Goal: Information Seeking & Learning: Learn about a topic

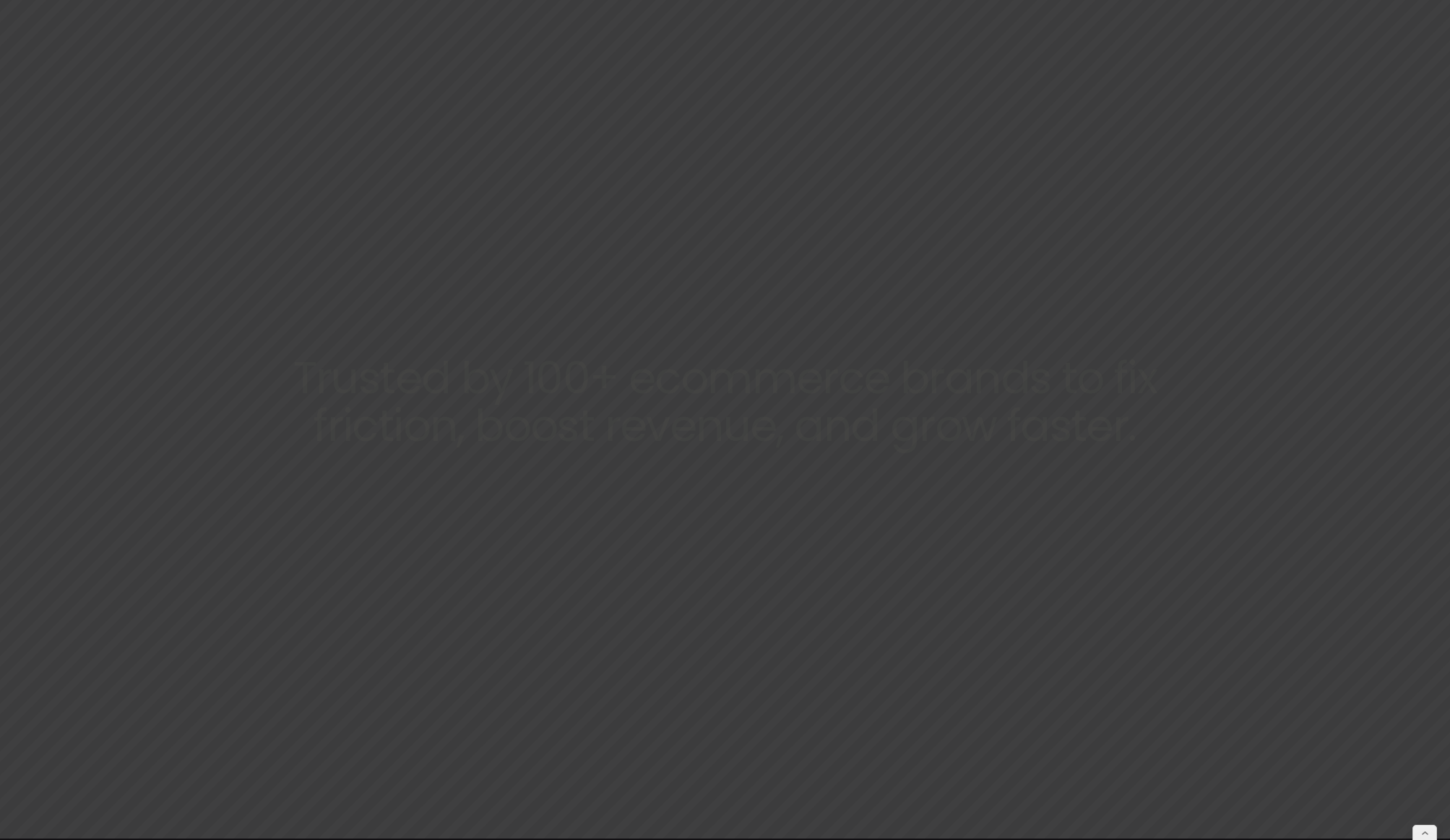
scroll to position [3, 0]
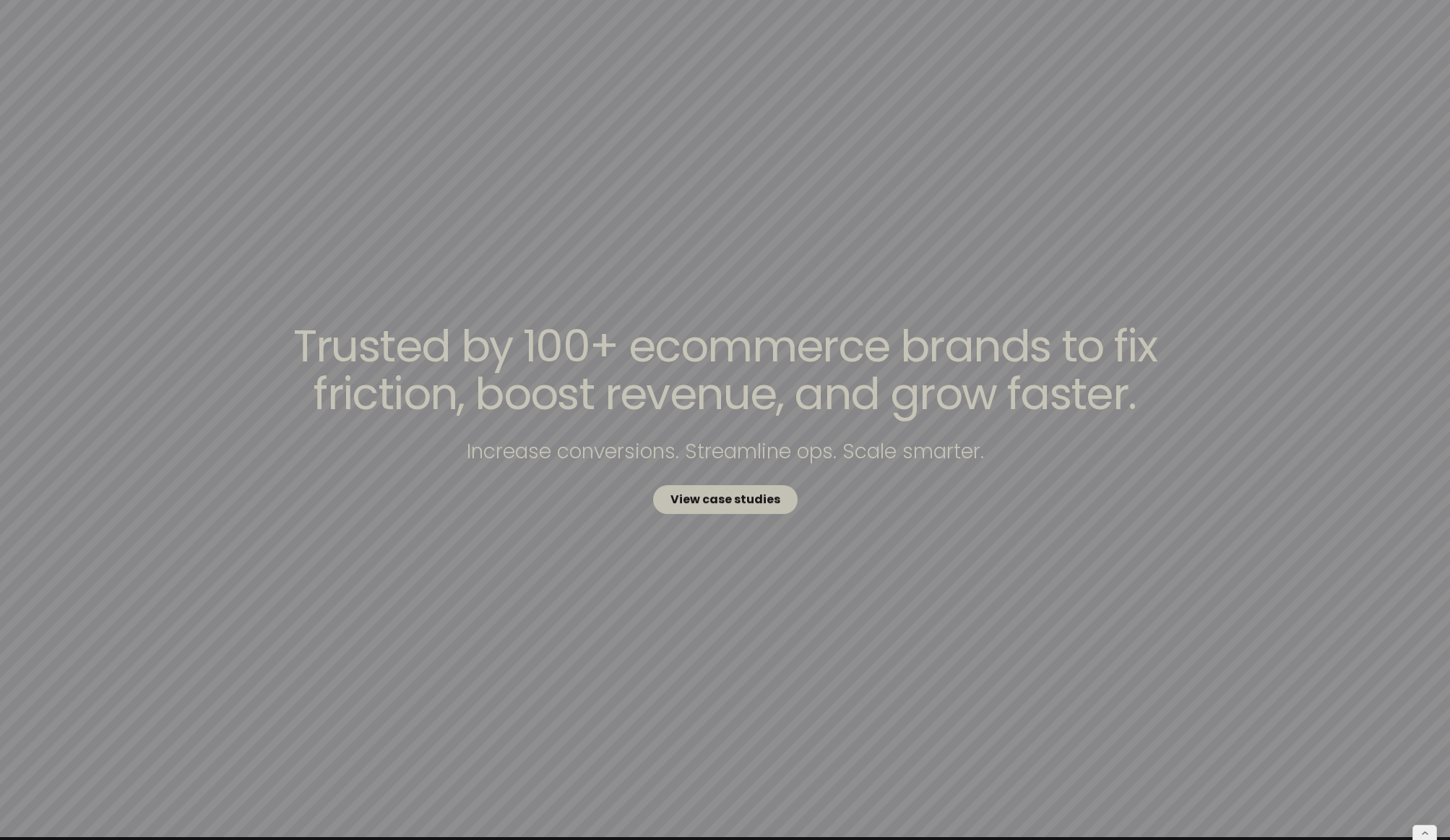
click at [763, 494] on strong "View case studies" at bounding box center [725, 500] width 110 height 16
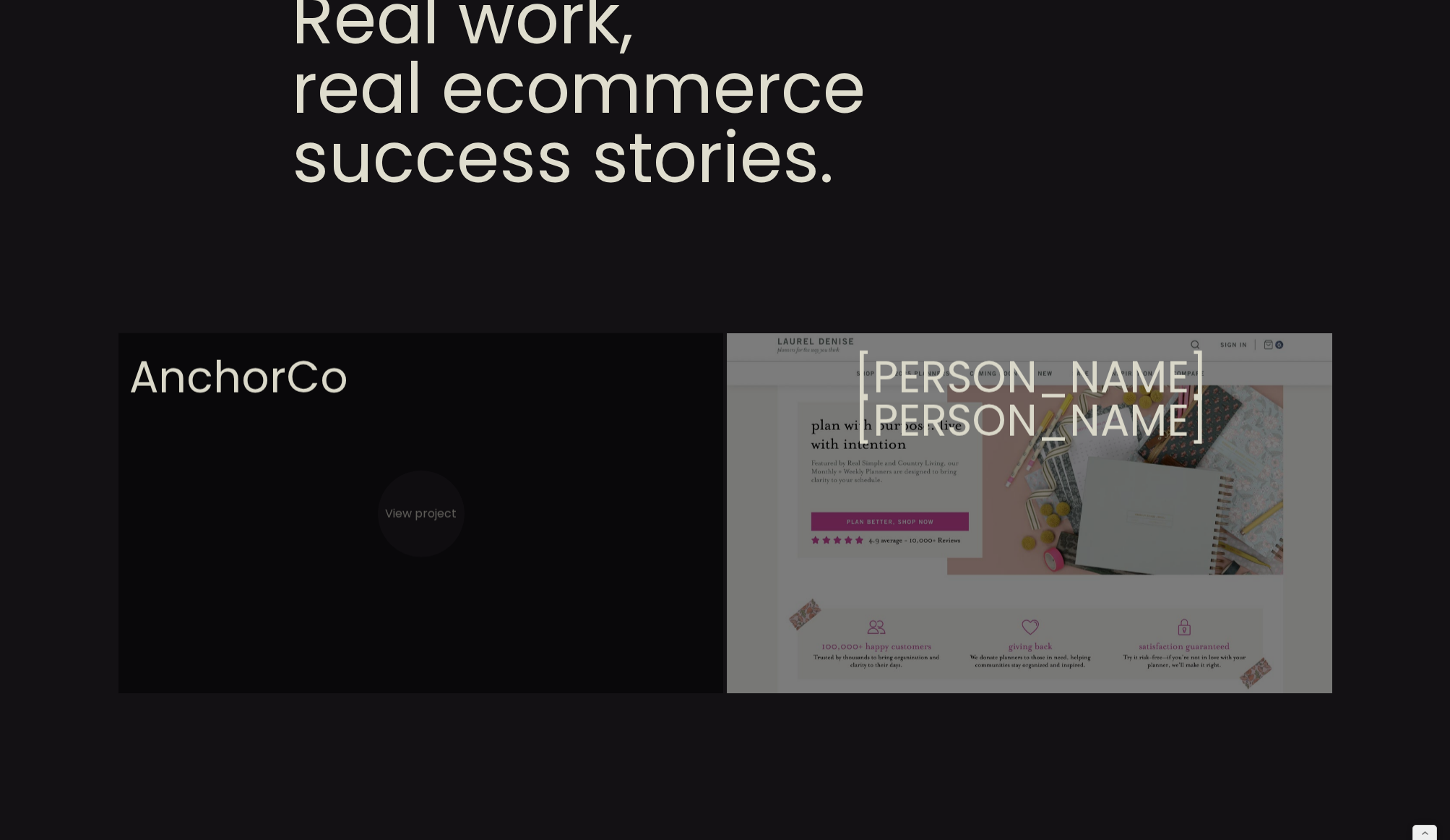
scroll to position [201, 0]
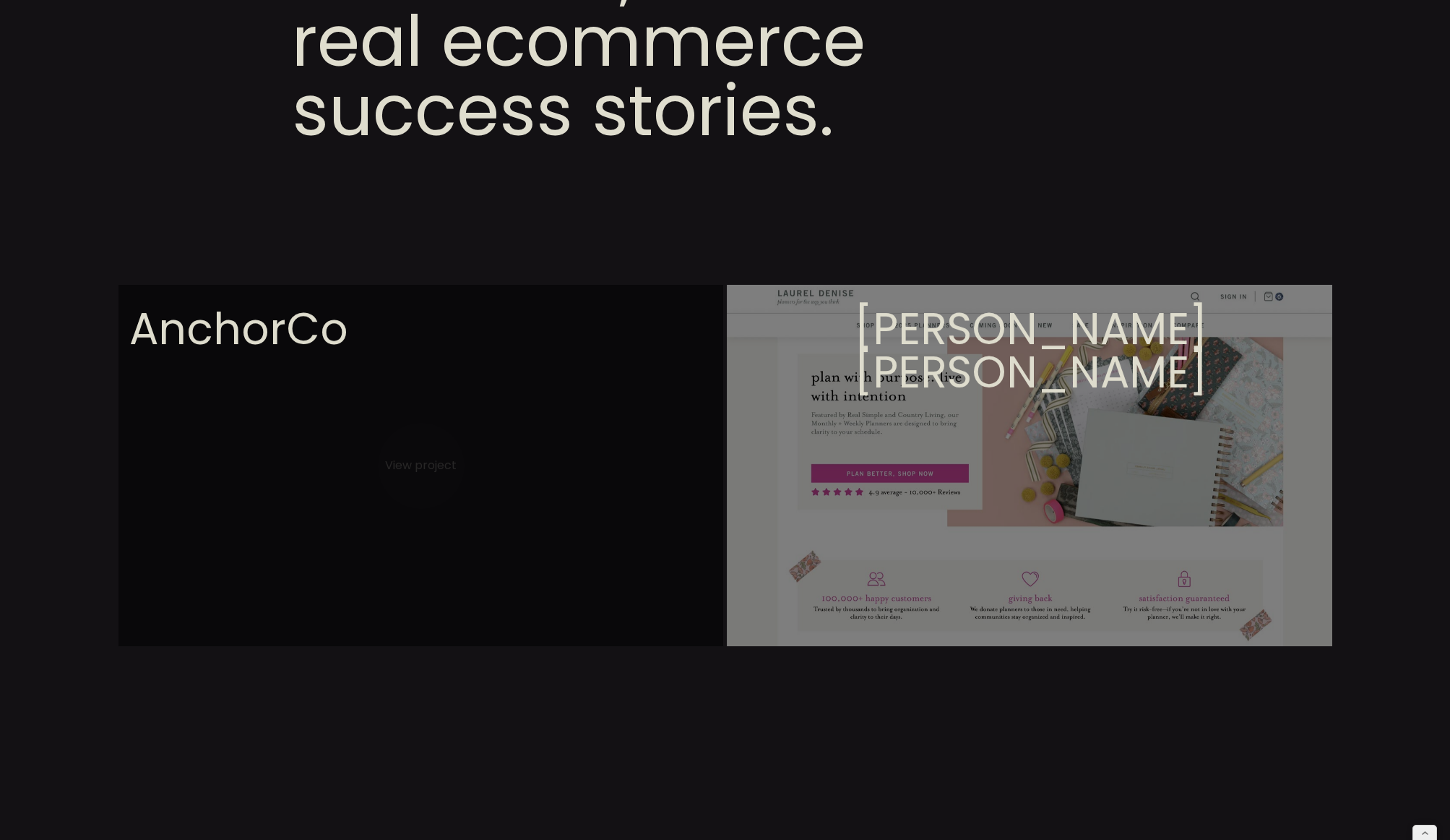
click at [815, 408] on video at bounding box center [1029, 609] width 605 height 651
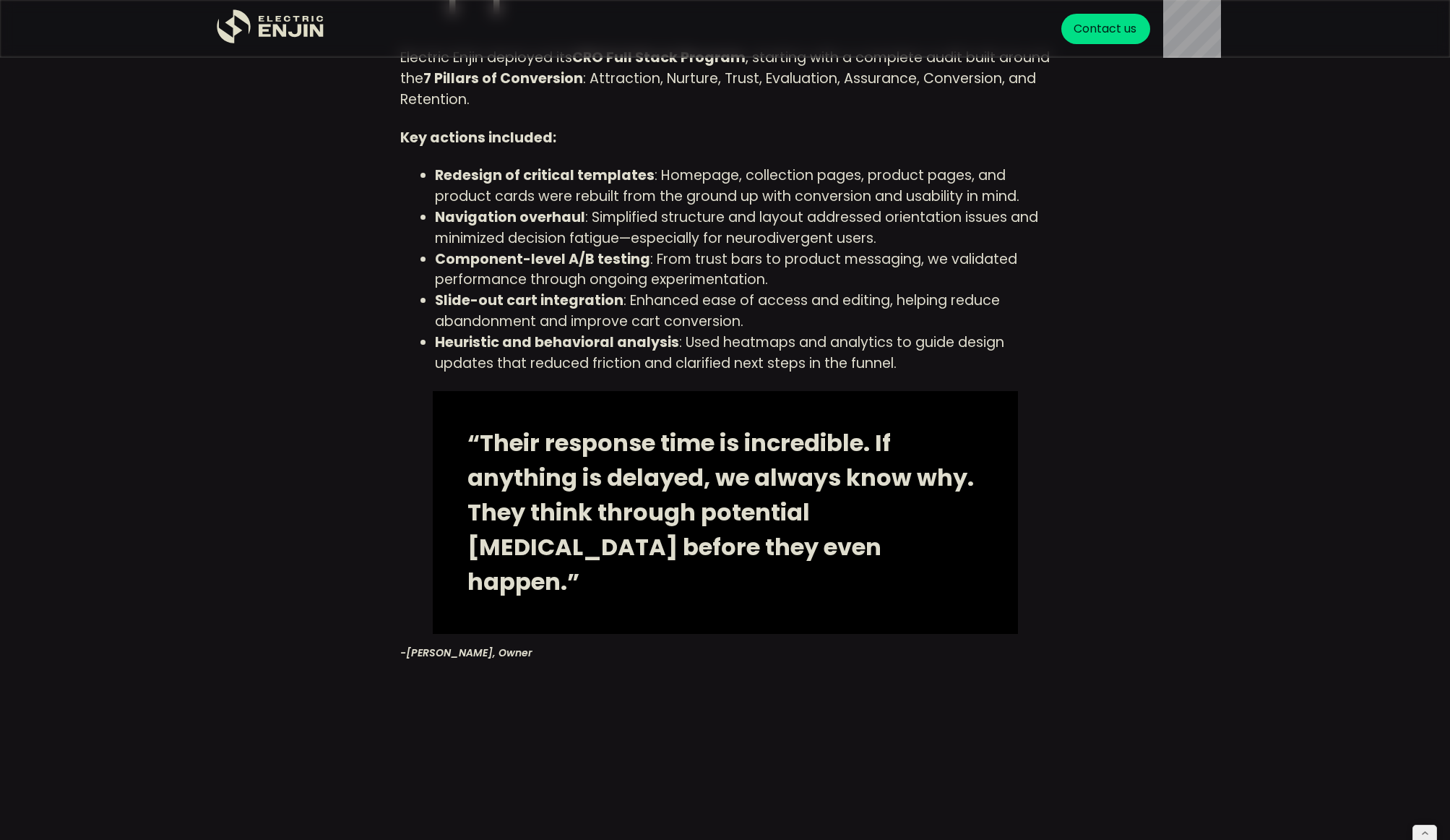
scroll to position [2787, 0]
